Goal: Information Seeking & Learning: Learn about a topic

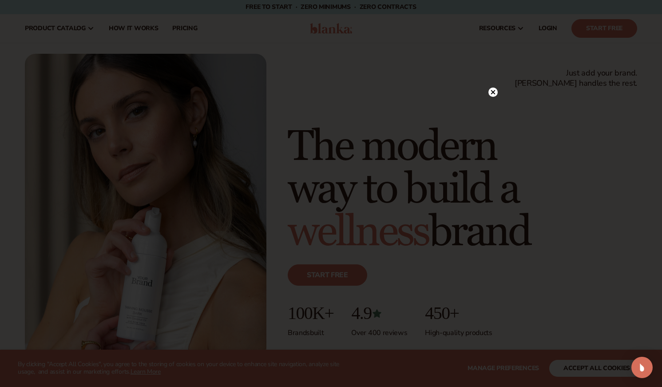
click at [497, 92] on circle at bounding box center [493, 92] width 9 height 9
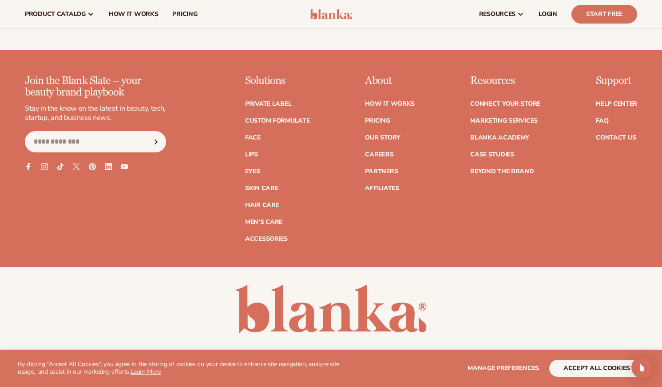
scroll to position [3547, 0]
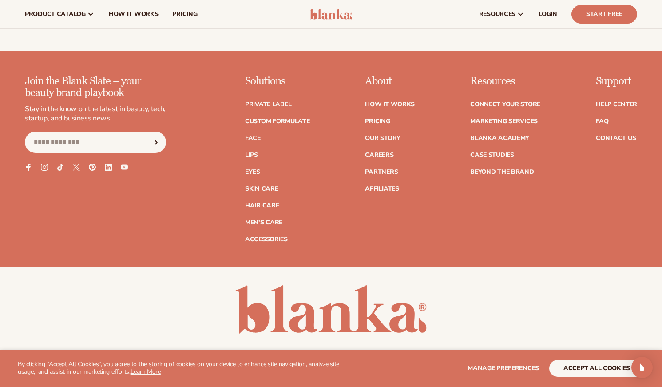
click at [493, 246] on div "Join the Blank Slate – your beauty brand playbook Stay in the know on the lates…" at bounding box center [331, 172] width 662 height 192
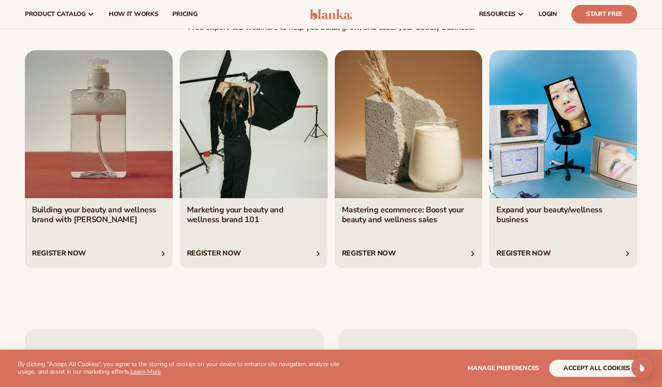
scroll to position [3075, 0]
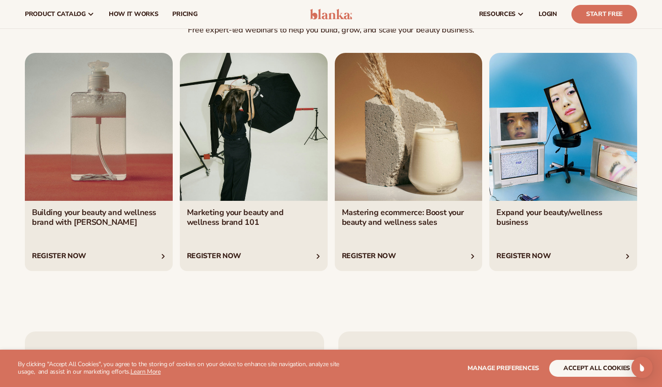
click at [99, 208] on link "1 / 4" at bounding box center [99, 162] width 148 height 218
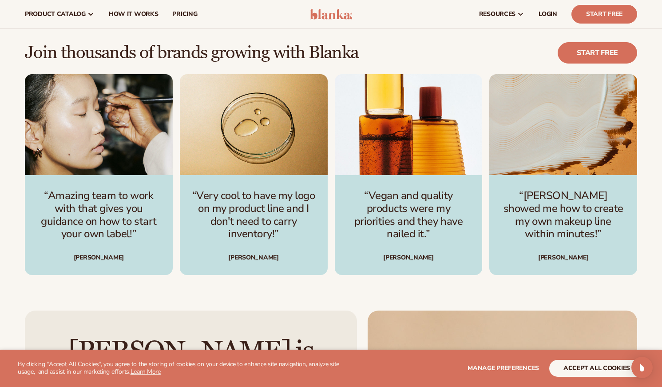
scroll to position [2276, 0]
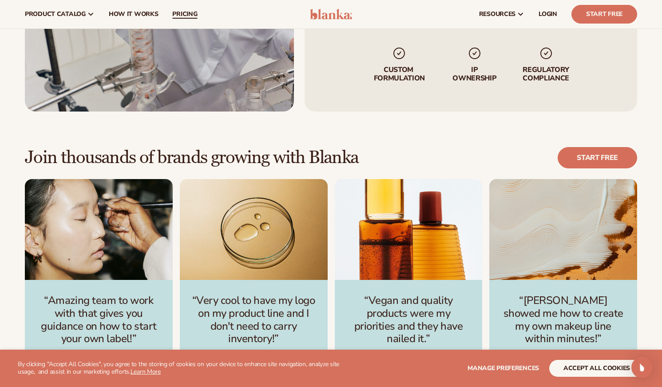
click at [189, 22] on link "pricing" at bounding box center [184, 14] width 39 height 28
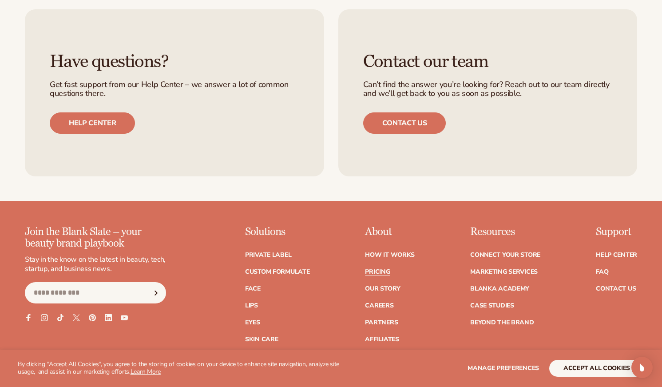
scroll to position [1683, 0]
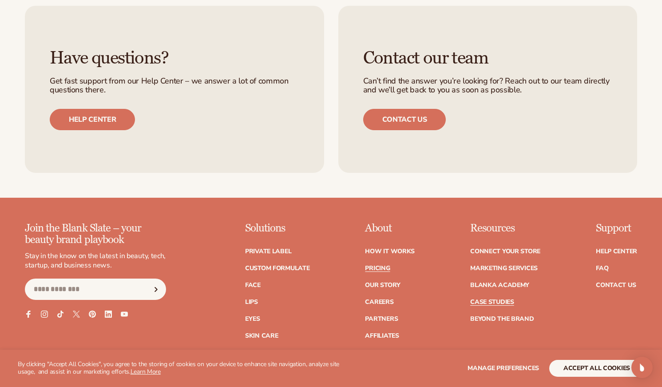
click at [502, 305] on link "Case Studies" at bounding box center [492, 302] width 44 height 6
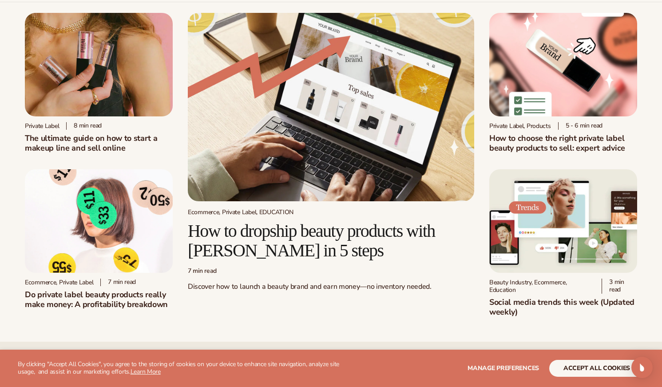
scroll to position [8, 0]
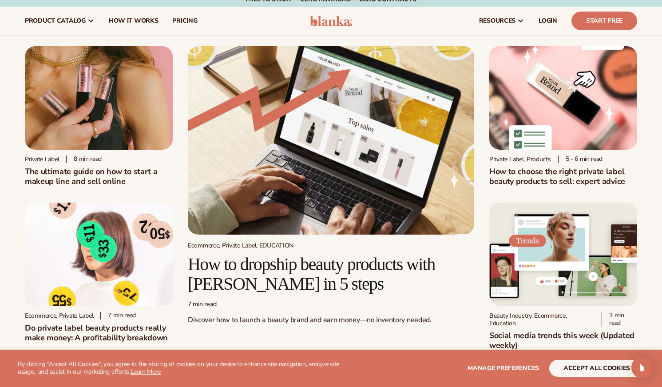
click at [284, 280] on h2 "How to dropship beauty products with Blanka in 5 steps" at bounding box center [331, 274] width 287 height 39
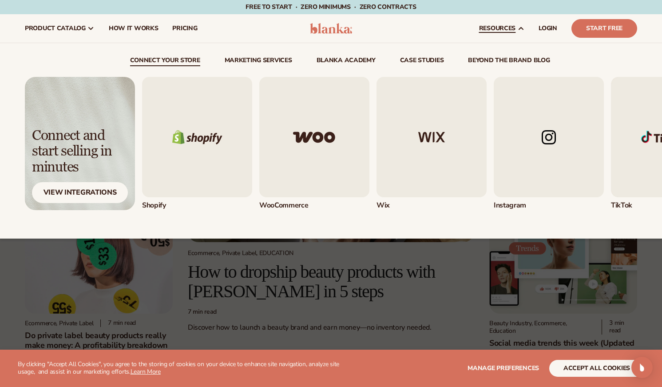
click at [522, 58] on link "beyond the brand blog" at bounding box center [509, 61] width 82 height 9
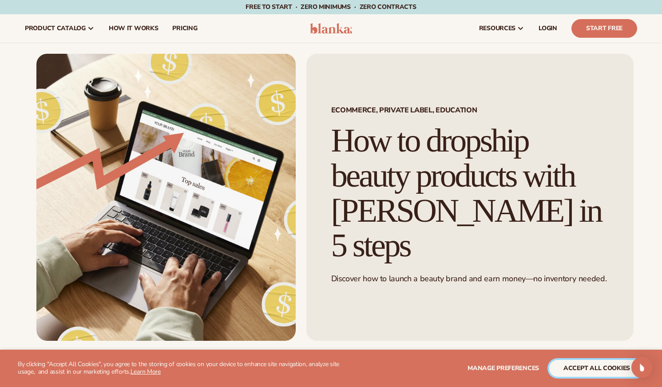
click at [594, 370] on button "accept all cookies" at bounding box center [597, 368] width 95 height 17
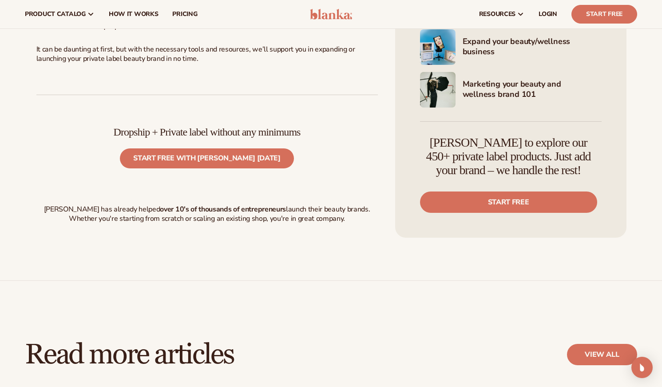
scroll to position [2993, 0]
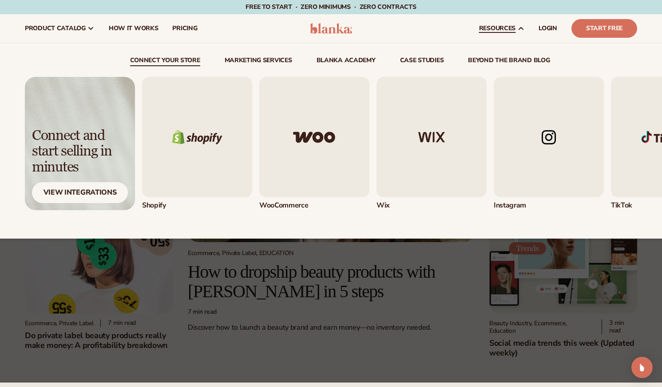
click at [531, 62] on link "beyond the brand blog" at bounding box center [509, 61] width 82 height 9
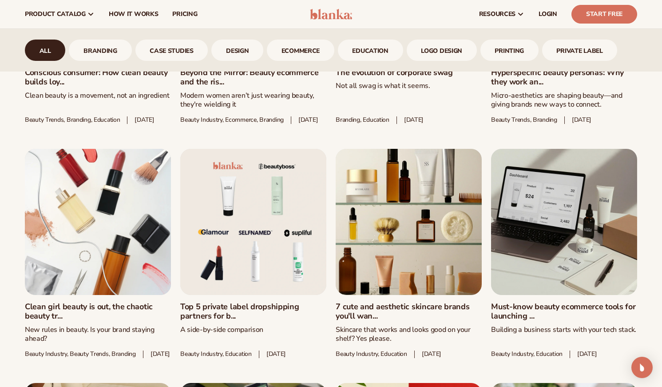
scroll to position [597, 0]
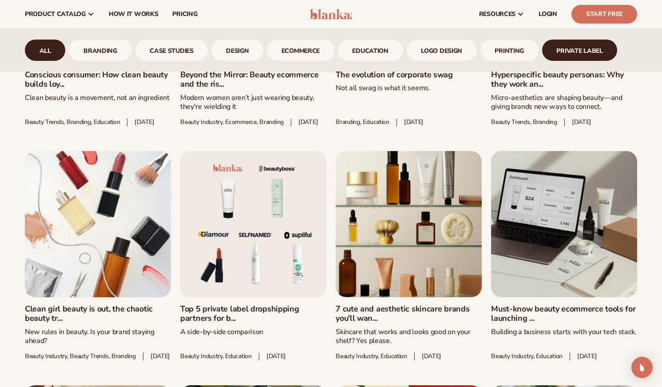
click at [605, 46] on link "Private Label" at bounding box center [580, 50] width 76 height 21
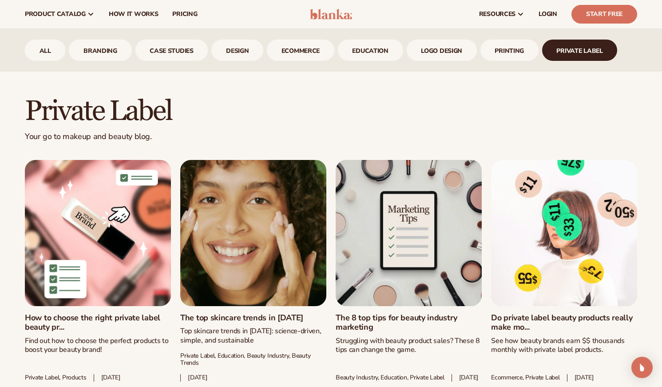
scroll to position [353, 0]
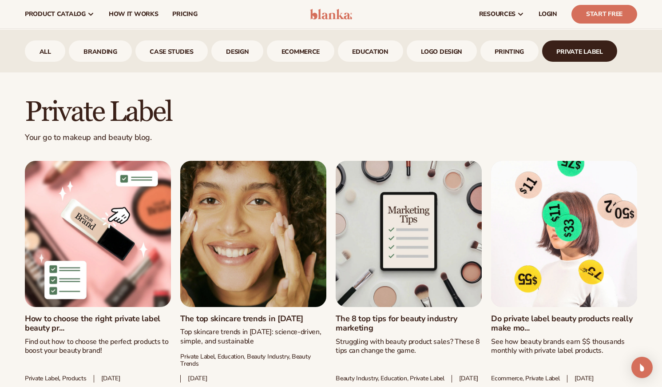
click at [494, 67] on div "All branding case studies design ecommerce Education logo design printing Priva…" at bounding box center [331, 51] width 662 height 43
click at [505, 54] on link "printing" at bounding box center [510, 50] width 58 height 21
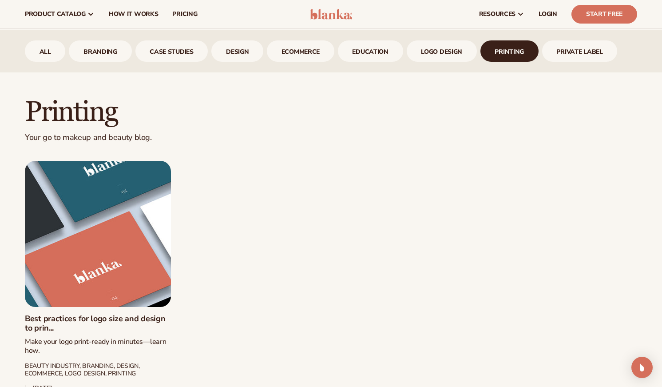
click at [452, 63] on div "All branding case studies design ecommerce Education logo design printing Priva…" at bounding box center [331, 51] width 662 height 43
click at [451, 62] on div "All branding case studies design ecommerce Education logo design printing Priva…" at bounding box center [331, 51] width 662 height 43
click at [450, 57] on link "logo design" at bounding box center [442, 50] width 70 height 21
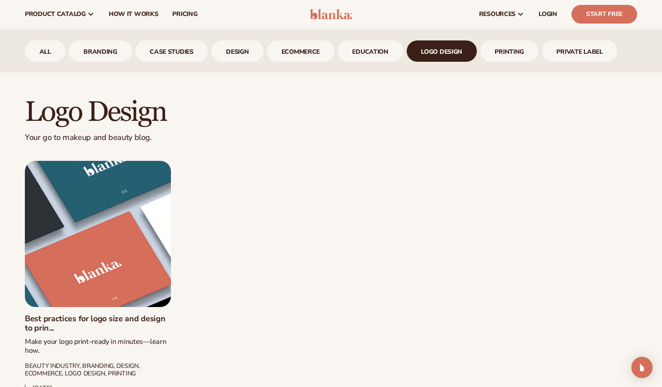
click at [348, 32] on div "All branding case studies design ecommerce Education logo design printing Priva…" at bounding box center [331, 51] width 662 height 43
click at [357, 52] on link "Education" at bounding box center [370, 50] width 65 height 21
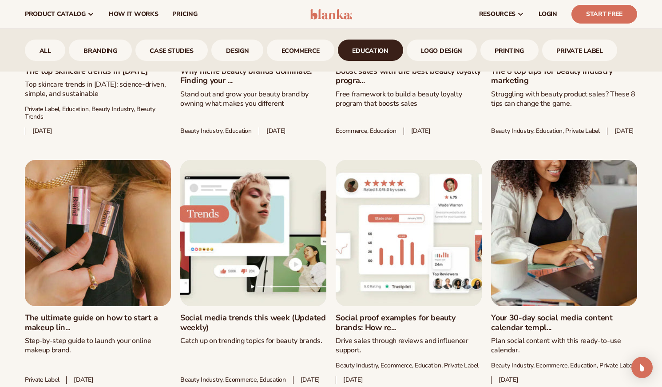
scroll to position [1063, 0]
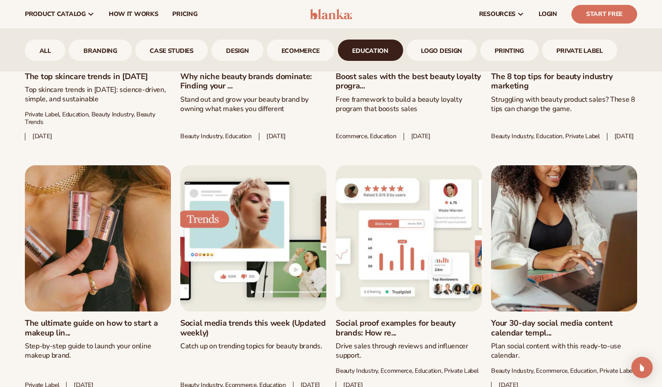
click at [275, 88] on link "Why niche beauty brands dominate: Finding your ..." at bounding box center [253, 81] width 146 height 19
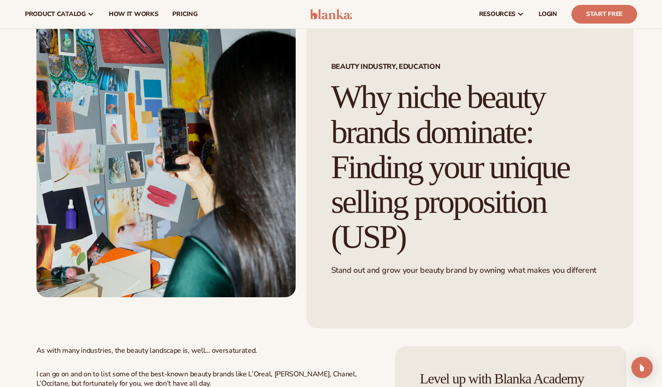
scroll to position [43, 0]
